Goal: Download file/media

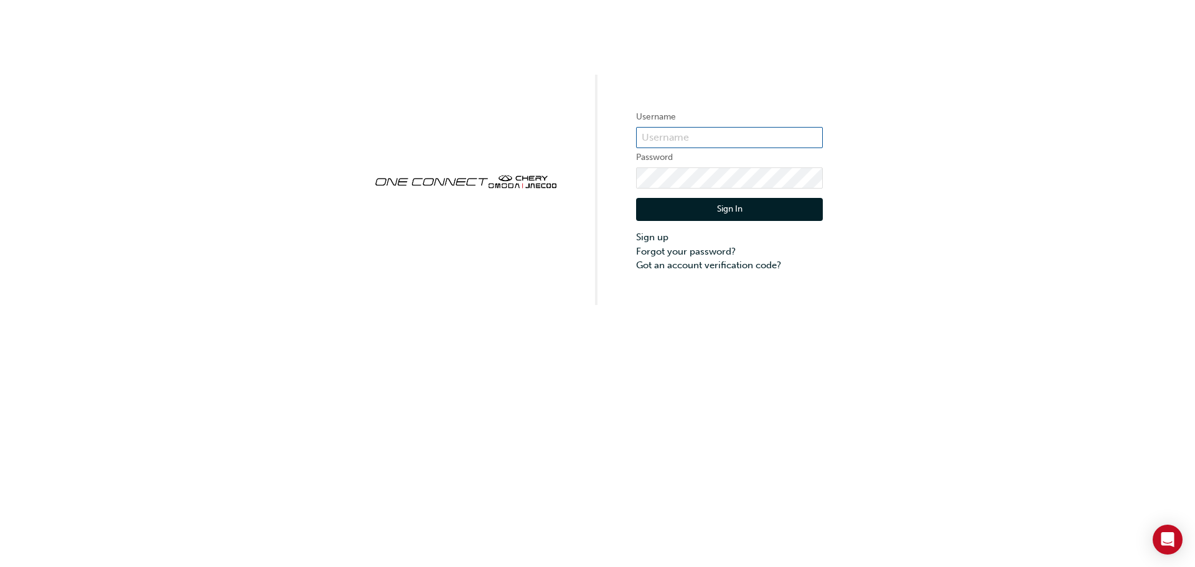
type input "CHAU0986"
click at [756, 202] on button "Sign In" at bounding box center [729, 210] width 187 height 24
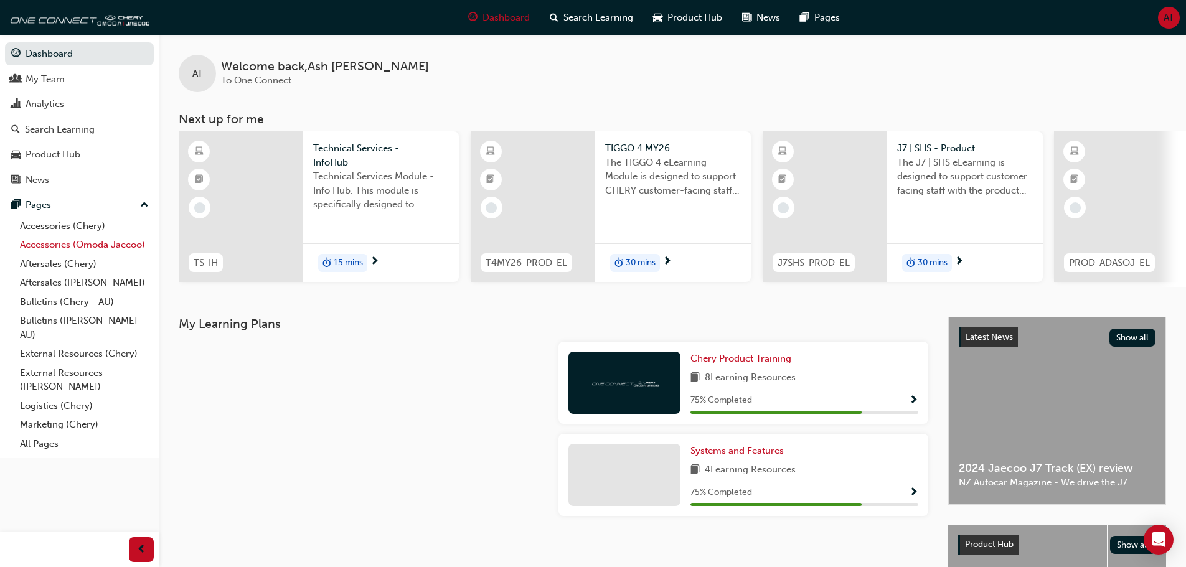
click at [87, 247] on link "Accessories (Omoda Jaecoo)" at bounding box center [84, 244] width 139 height 19
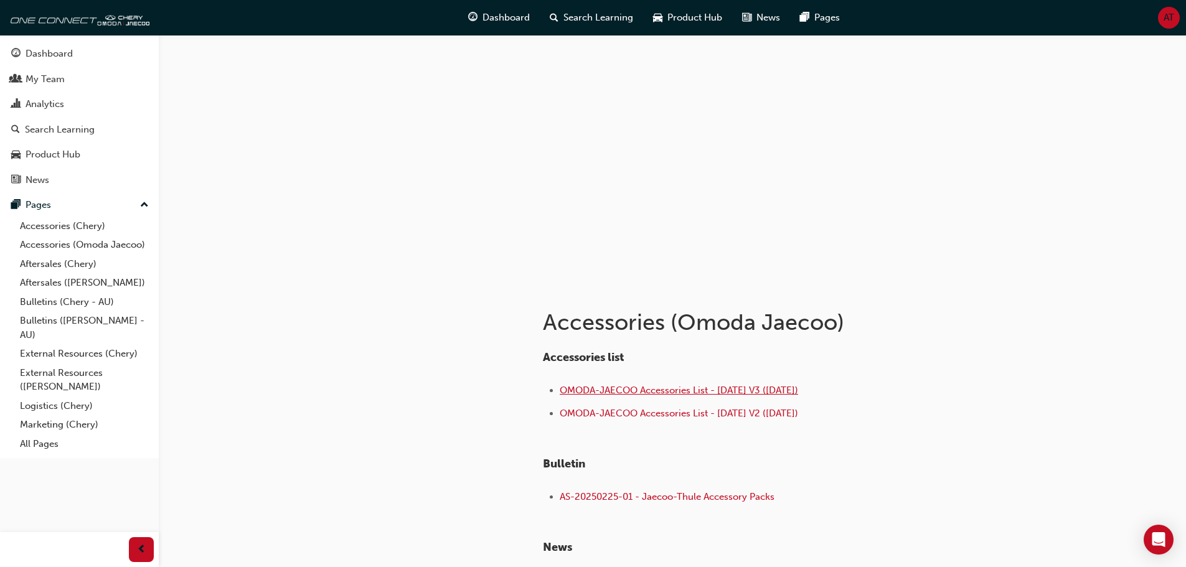
click at [708, 390] on span "OMODA-JAECOO Accessories List - [DATE] V3 ([DATE])" at bounding box center [679, 390] width 238 height 11
